Goal: Complete Application Form: Complete application form

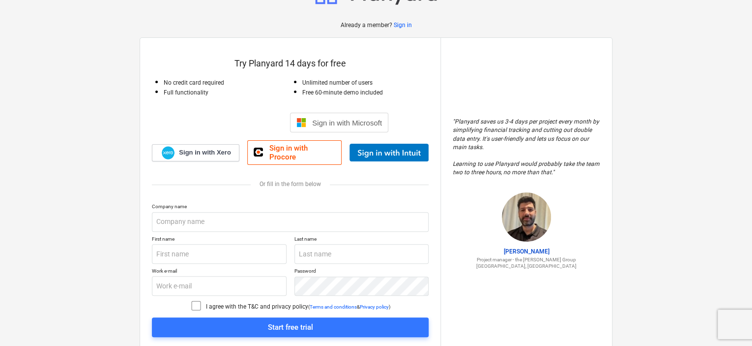
scroll to position [62, 0]
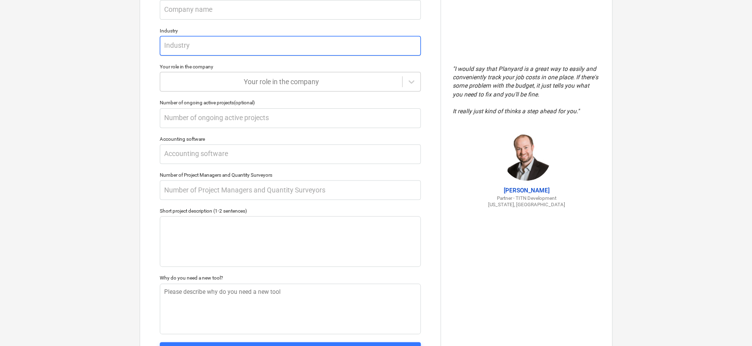
scroll to position [175, 0]
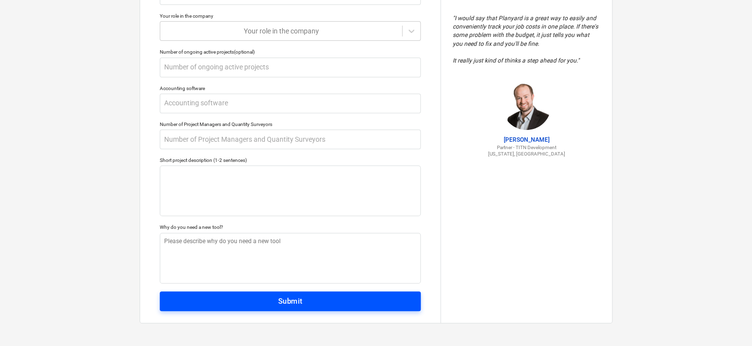
click at [345, 302] on span "Submit" at bounding box center [290, 301] width 239 height 13
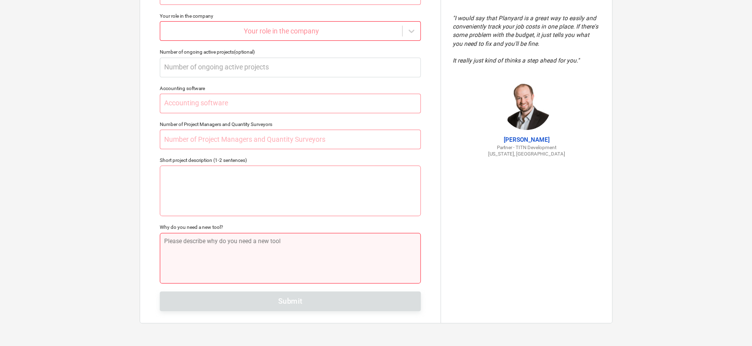
scroll to position [0, 0]
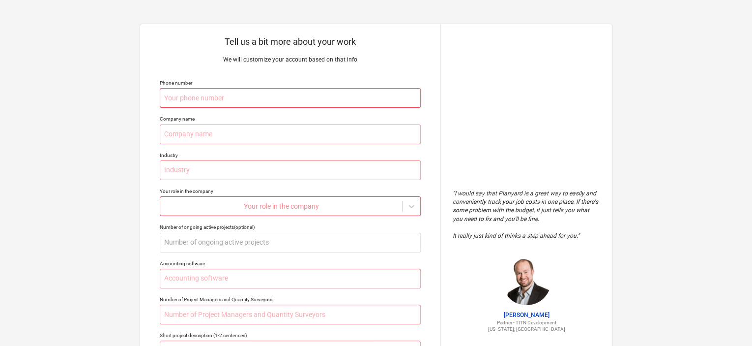
click at [234, 96] on input "text" at bounding box center [290, 98] width 261 height 20
type textarea "x"
type input "0"
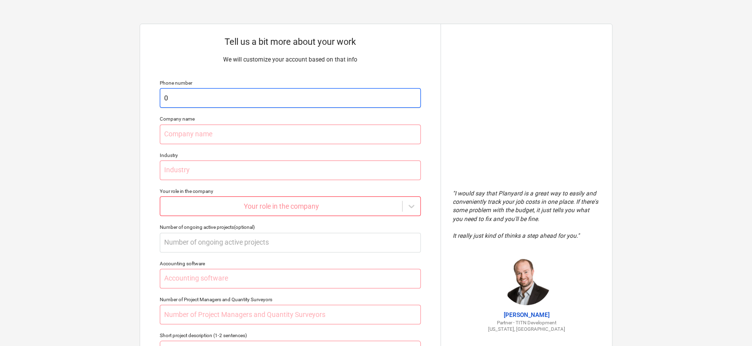
type textarea "x"
type input "04"
type textarea "x"
type input "041"
type textarea "x"
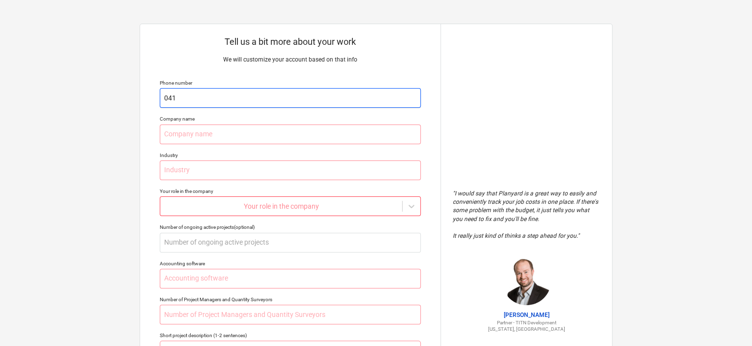
type input "0418"
type textarea "x"
type input "04182"
type textarea "x"
type input "041824"
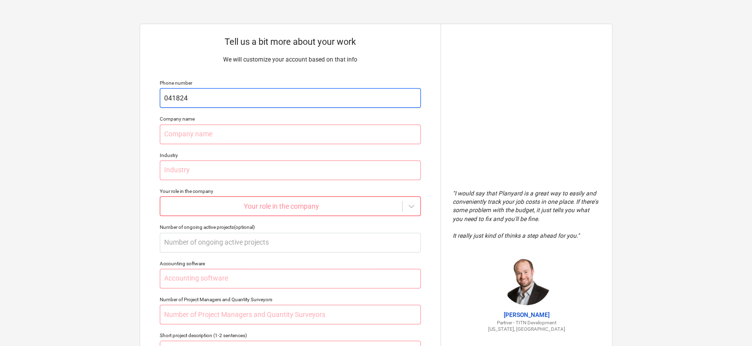
type textarea "x"
type input "0418249"
type textarea "x"
type input "04182493"
type textarea "x"
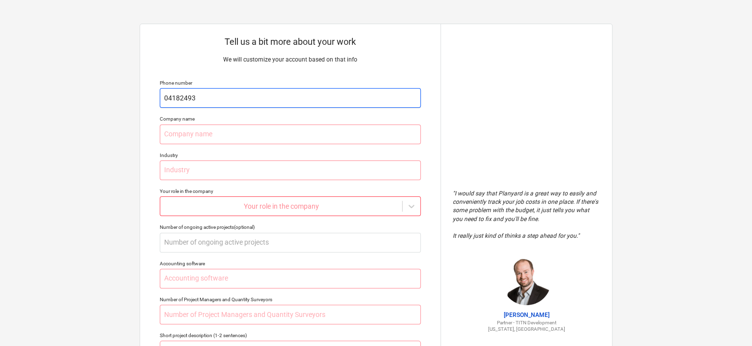
type input "041824936"
type textarea "x"
type input "0418249360"
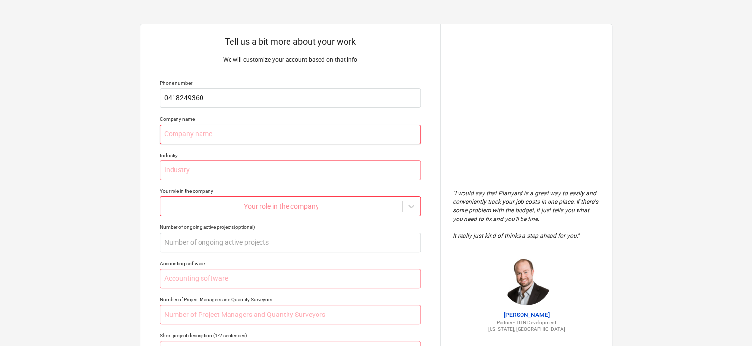
click at [239, 133] on input "text" at bounding box center [290, 134] width 261 height 20
type textarea "x"
type input "N"
type textarea "x"
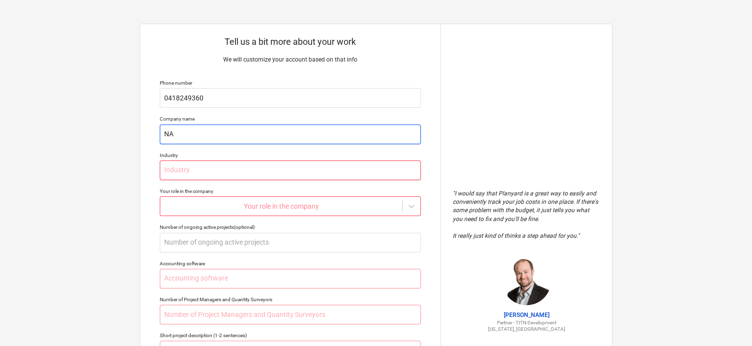
type input "NA"
click at [224, 171] on input "text" at bounding box center [290, 170] width 261 height 20
type textarea "x"
type input "N"
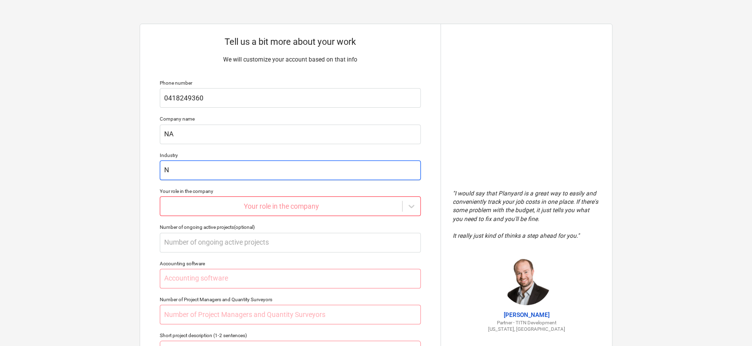
type textarea "x"
type input "NA"
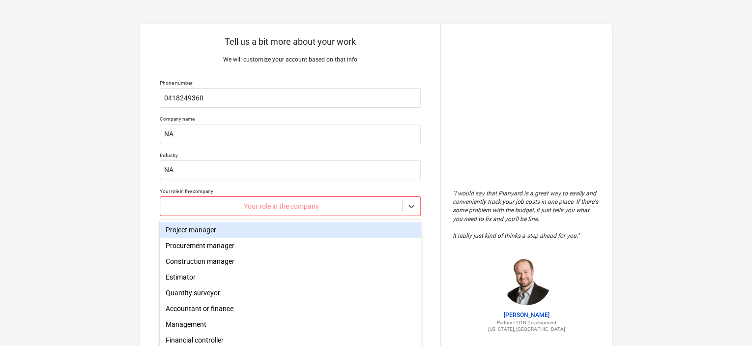
click at [224, 204] on body "Tell us a bit more about your work We will customize your account based on that…" at bounding box center [376, 177] width 752 height 355
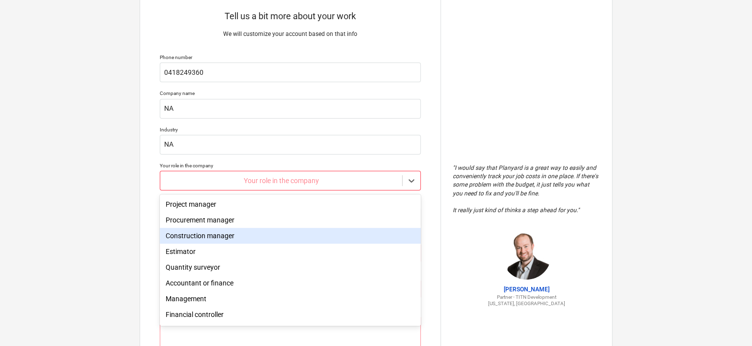
scroll to position [50, 0]
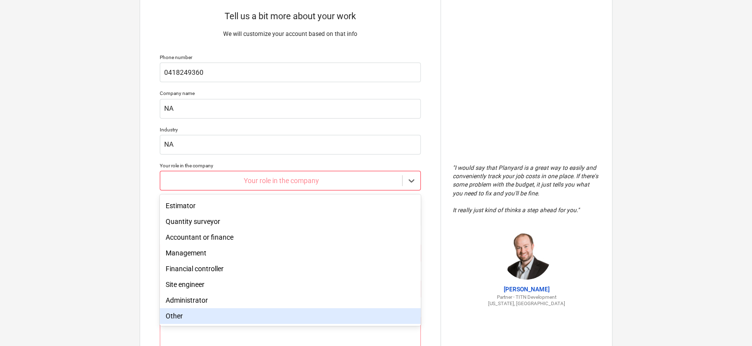
click at [185, 319] on div "Other" at bounding box center [290, 316] width 261 height 16
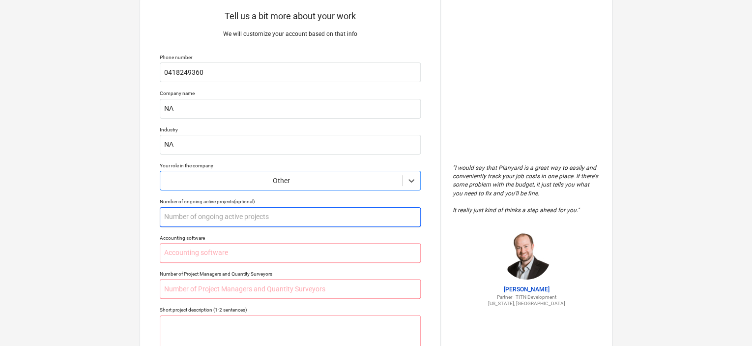
click at [203, 213] on input "text" at bounding box center [290, 217] width 261 height 20
type textarea "x"
type input "1"
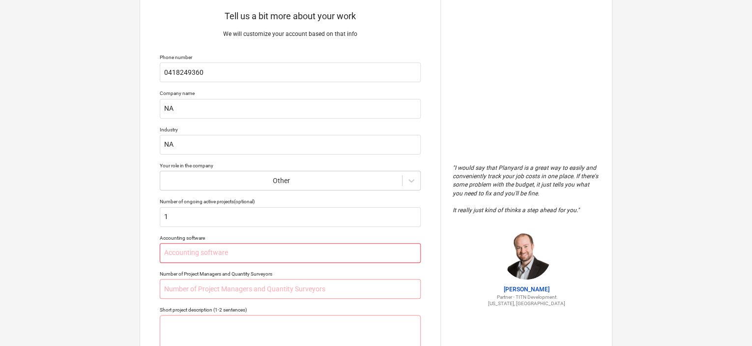
click at [213, 253] on input "text" at bounding box center [290, 253] width 261 height 20
type textarea "x"
type input "N"
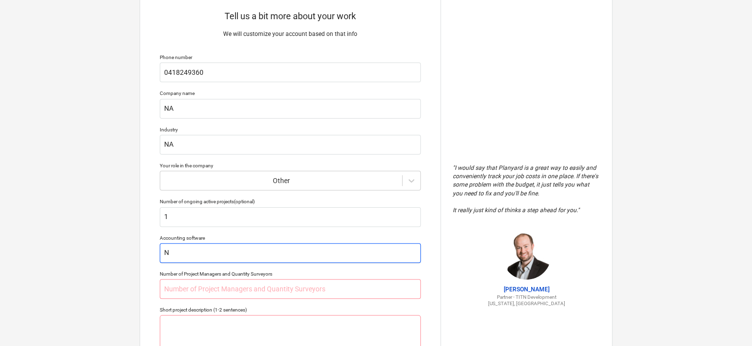
type textarea "x"
type input "NA"
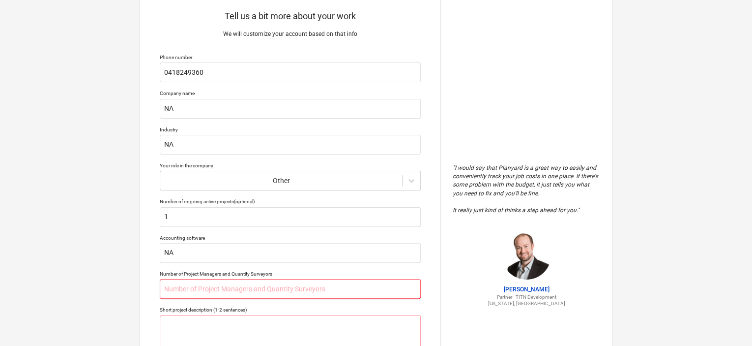
click at [231, 289] on input "text" at bounding box center [290, 289] width 261 height 20
type textarea "x"
type input "N"
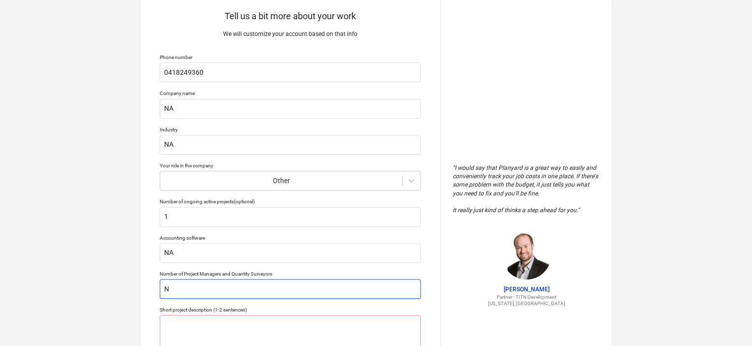
type textarea "x"
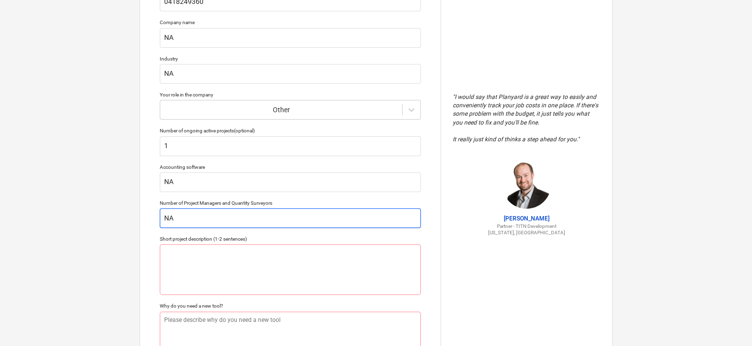
scroll to position [173, 0]
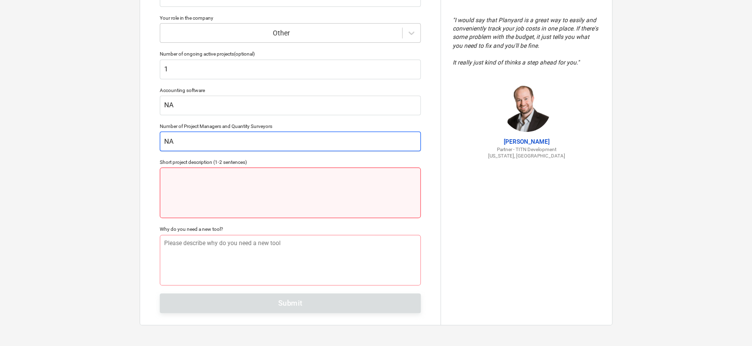
type input "NA"
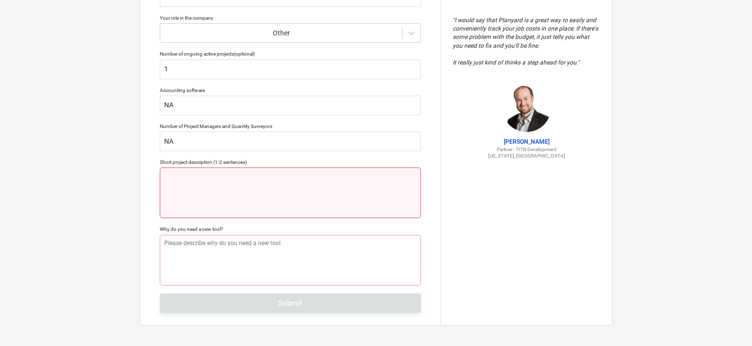
click at [206, 184] on textarea at bounding box center [290, 192] width 261 height 51
type textarea "x"
type textarea "O"
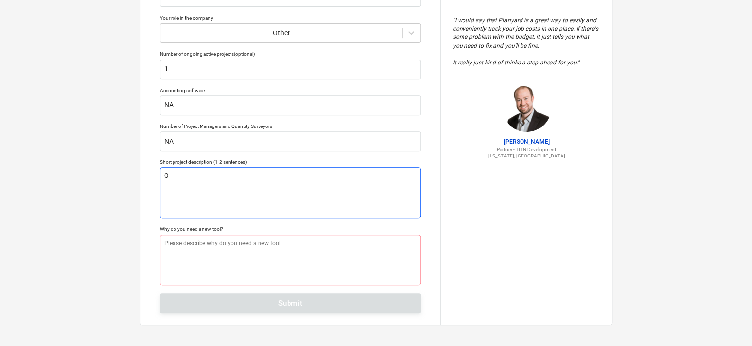
type textarea "x"
type textarea "Ow"
type textarea "x"
type textarea "Own"
type textarea "x"
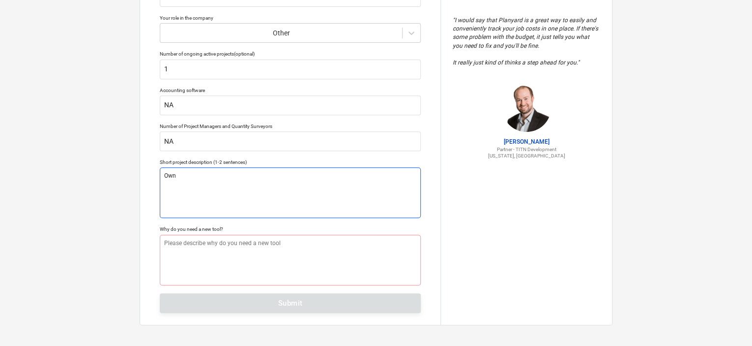
type textarea "Owne"
type textarea "x"
type textarea "Owner"
type textarea "x"
type textarea "Owner"
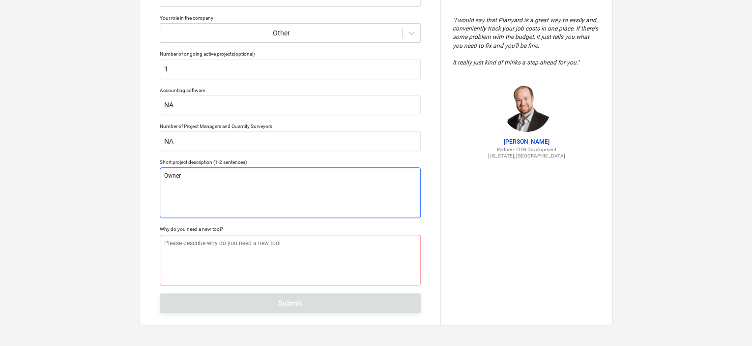
type textarea "x"
type textarea "Owner b"
type textarea "x"
type textarea "Owner bu"
type textarea "x"
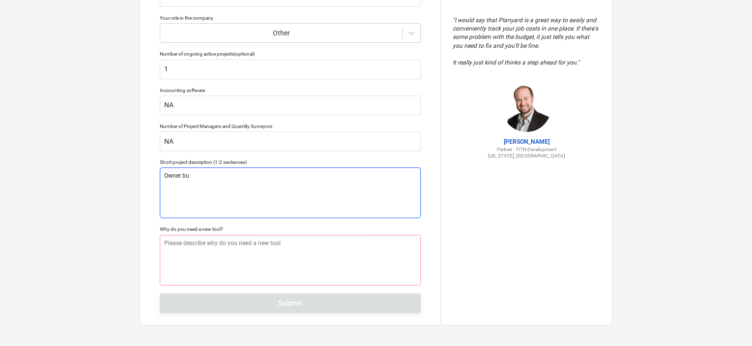
type textarea "Owner [PERSON_NAME]"
type textarea "x"
type textarea "Owner buil"
type textarea "x"
type textarea "Owner build"
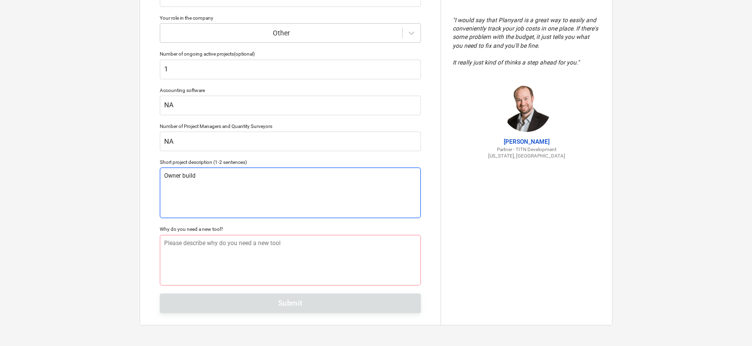
type textarea "x"
type textarea "Owner builde"
type textarea "x"
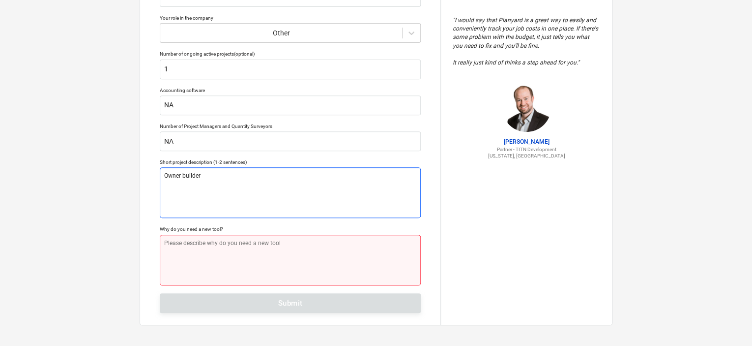
type textarea "Owner builder"
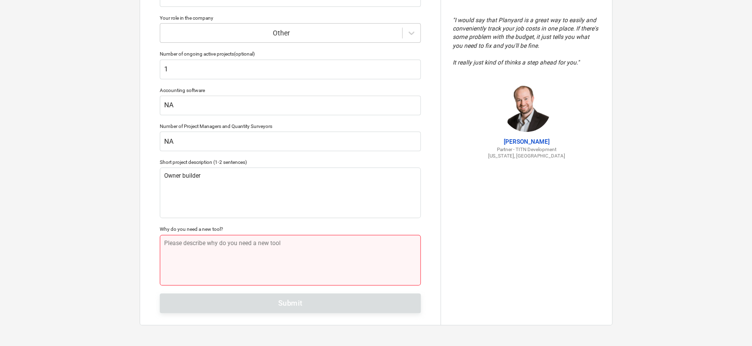
click at [208, 247] on textarea at bounding box center [290, 260] width 261 height 51
type textarea "x"
type textarea "B"
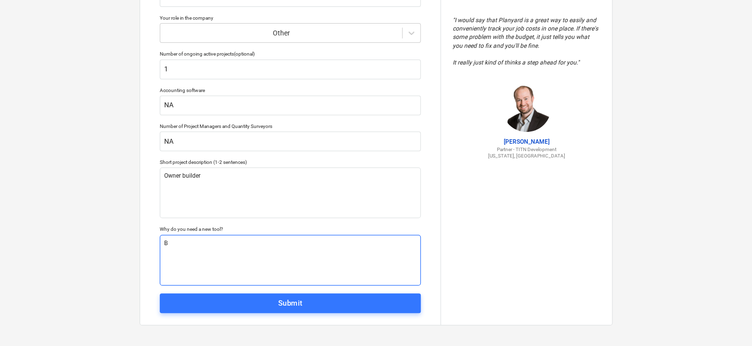
type textarea "x"
type textarea "Bu"
type textarea "x"
type textarea "Bud"
type textarea "x"
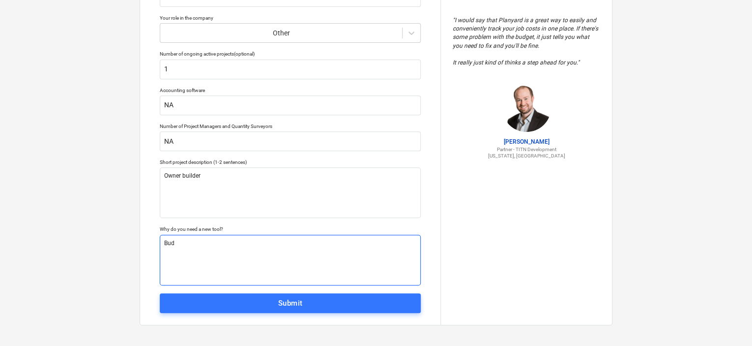
type textarea "Budg"
type textarea "x"
type textarea "Budge"
type textarea "x"
type textarea "Budget"
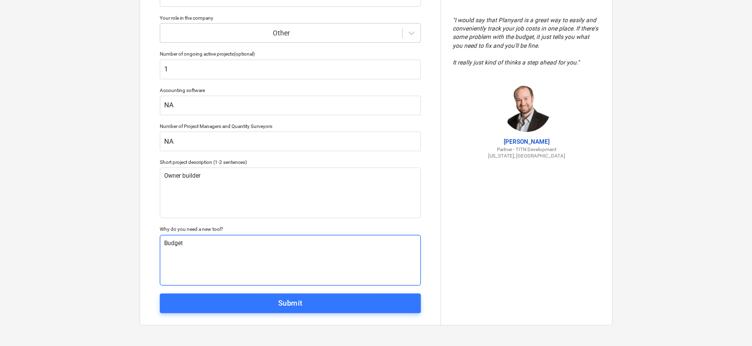
type textarea "x"
type textarea "Budgeti"
type textarea "x"
type textarea "Budgetin"
type textarea "x"
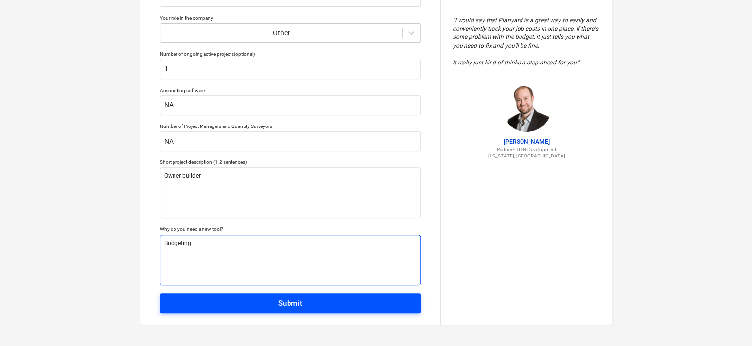
type textarea "Budgeting"
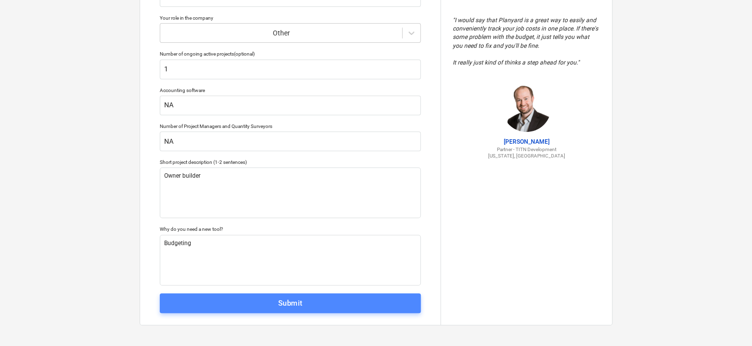
click at [290, 301] on div "Submit" at bounding box center [290, 303] width 25 height 13
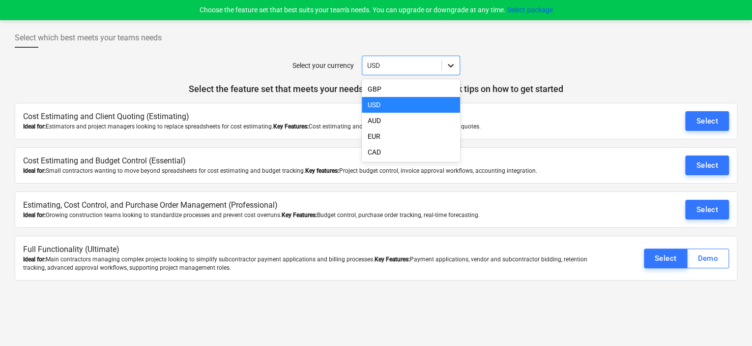
click at [448, 64] on icon at bounding box center [451, 65] width 6 height 3
click at [429, 121] on div "AUD" at bounding box center [411, 121] width 98 height 16
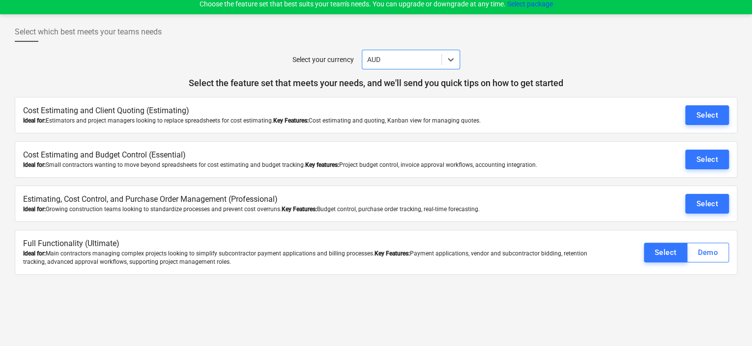
scroll to position [9, 0]
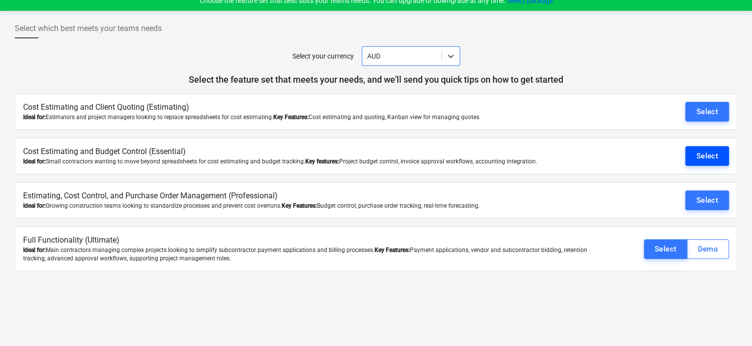
click at [706, 151] on div "Select" at bounding box center [707, 155] width 22 height 13
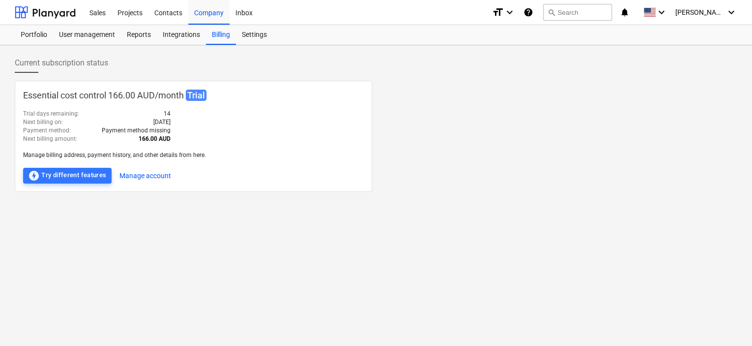
drag, startPoint x: 501, startPoint y: 76, endPoint x: 509, endPoint y: 83, distance: 10.8
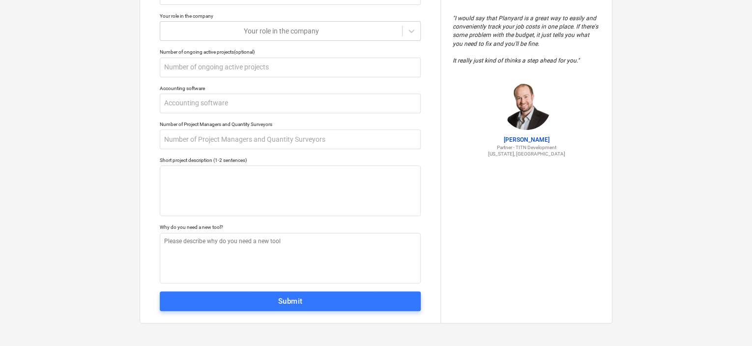
scroll to position [139, 0]
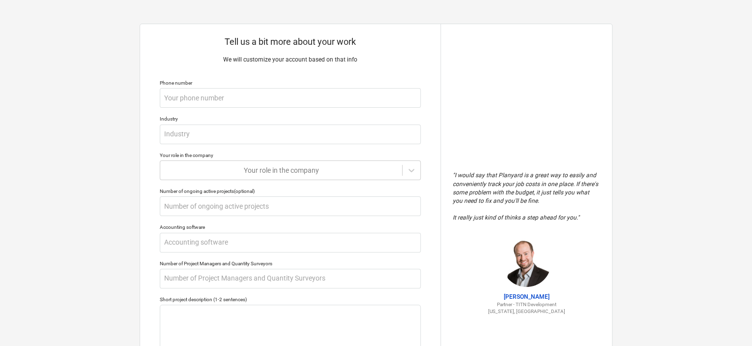
drag, startPoint x: 510, startPoint y: 176, endPoint x: 510, endPoint y: 164, distance: 11.8
drag, startPoint x: 510, startPoint y: 164, endPoint x: 515, endPoint y: 171, distance: 8.5
type textarea "x"
